Goal: Navigation & Orientation: Find specific page/section

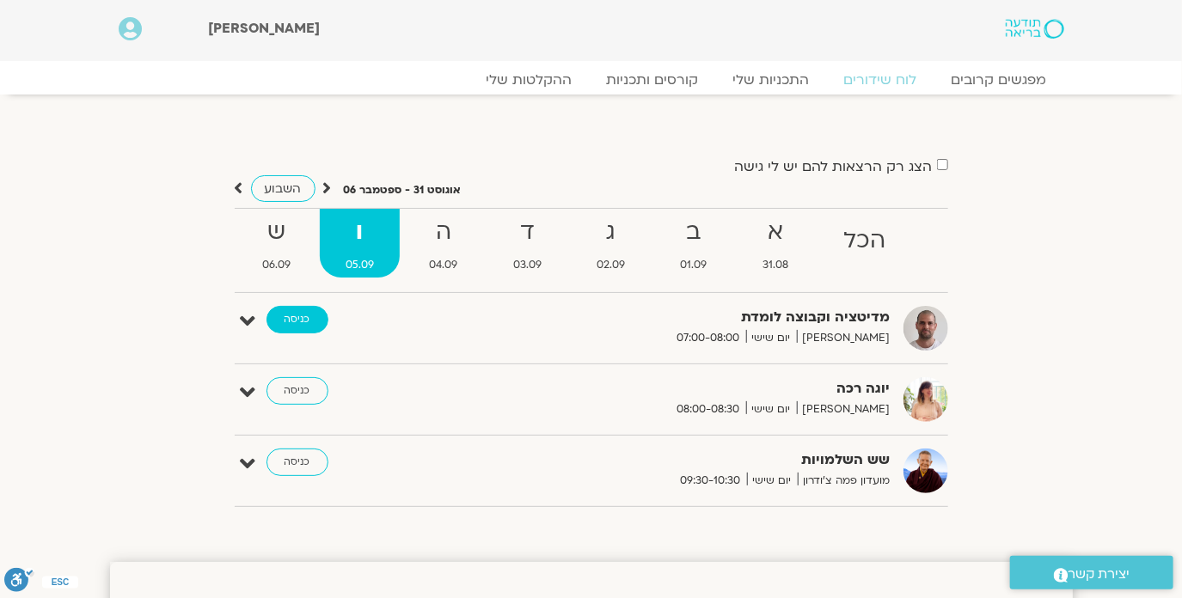
click at [282, 323] on link "כניסה" at bounding box center [298, 320] width 62 height 28
click at [294, 311] on link "כניסה" at bounding box center [298, 320] width 62 height 28
